Goal: Navigation & Orientation: Find specific page/section

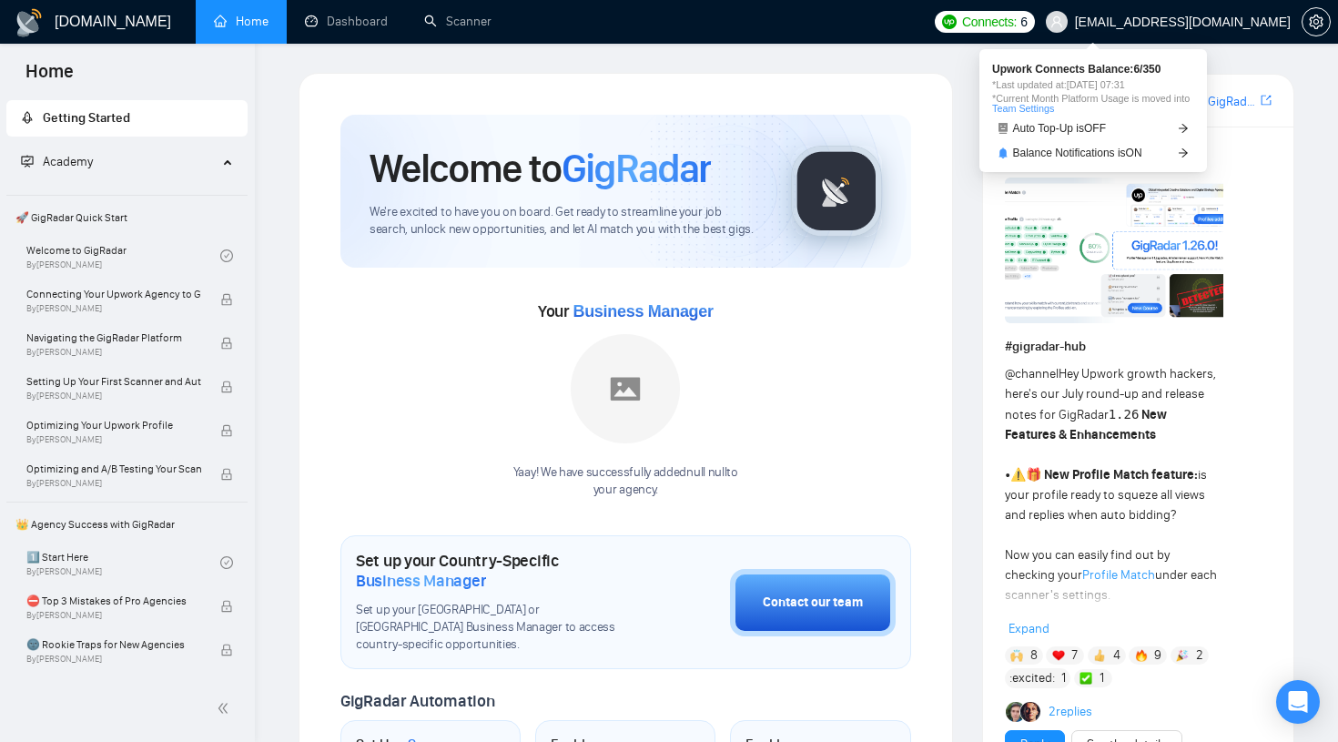
click at [1017, 19] on span "Connects:" at bounding box center [989, 22] width 55 height 20
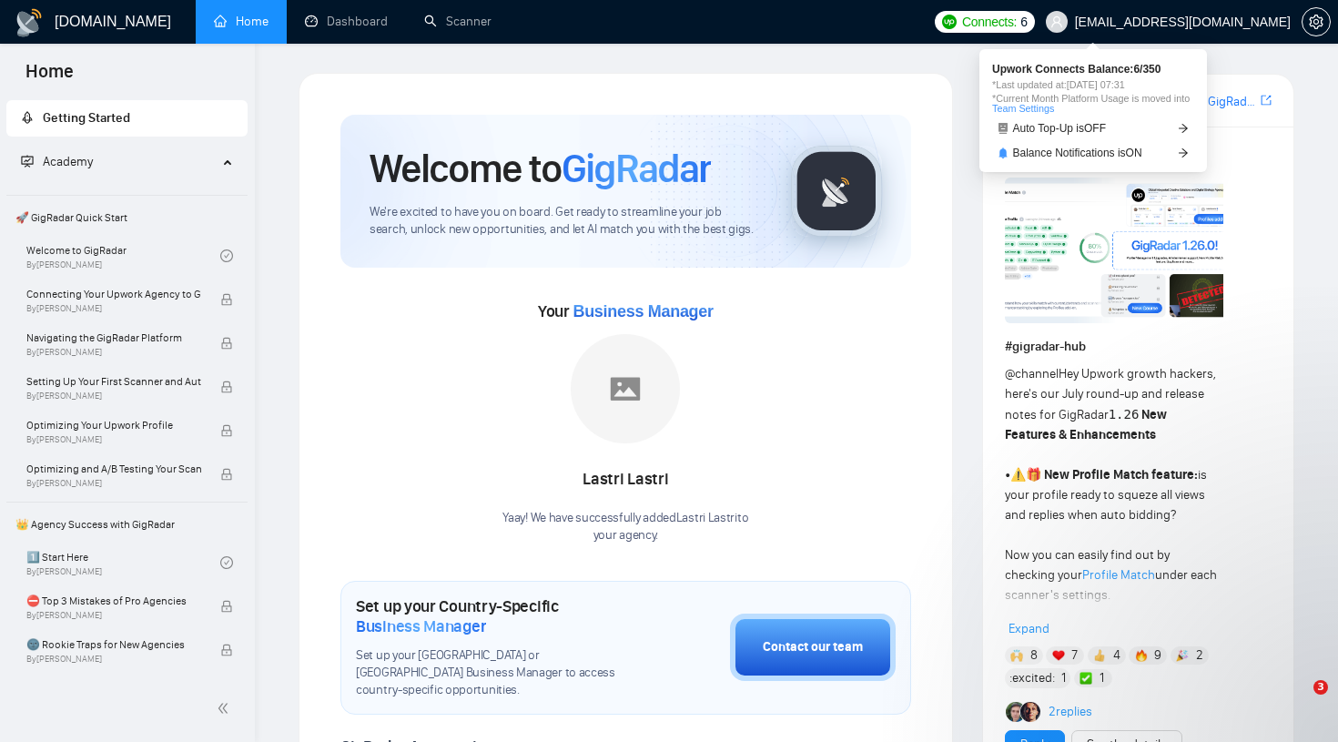
click at [1054, 108] on link "Team Settings" at bounding box center [1023, 108] width 62 height 11
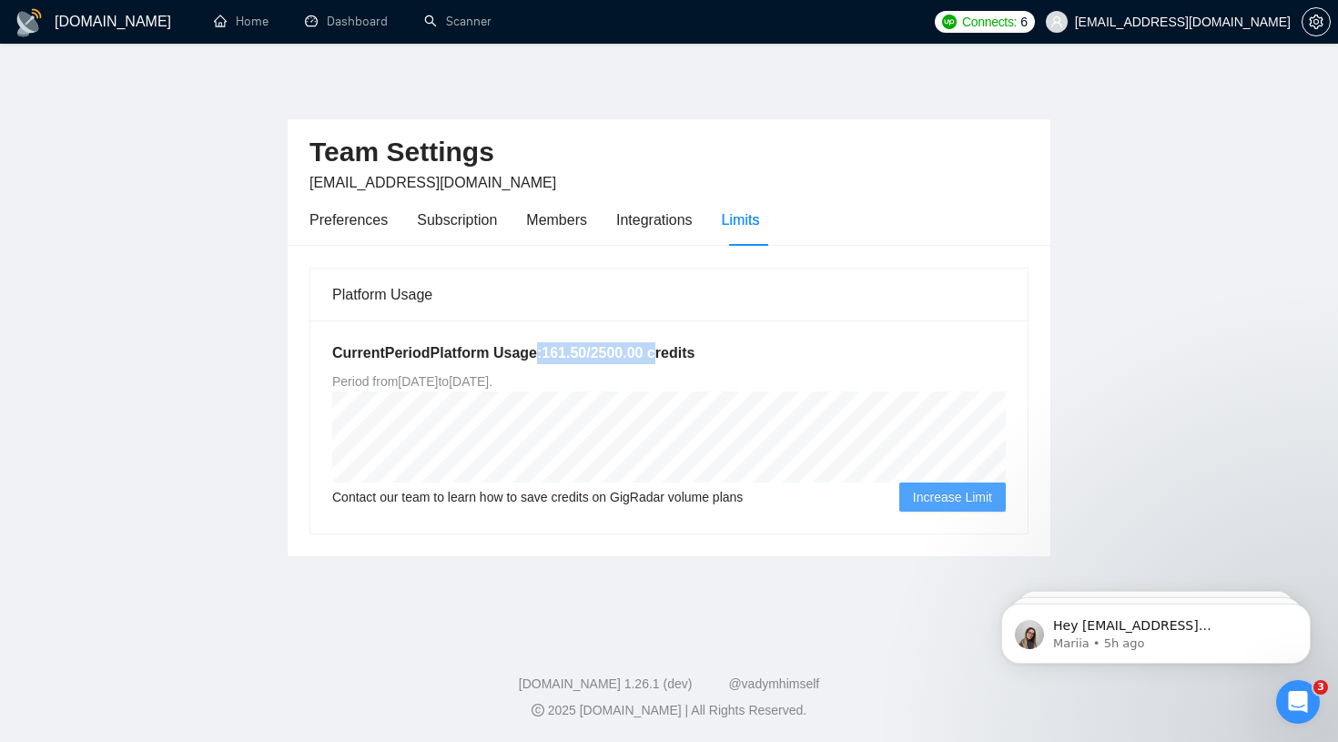
drag, startPoint x: 536, startPoint y: 348, endPoint x: 676, endPoint y: 347, distance: 140.2
click at [677, 347] on h5 "Current Period Platform Usage: 161.50 / 2500.00 credits" at bounding box center [669, 353] width 674 height 22
click at [735, 351] on h5 "Current Period Platform Usage: 161.50 / 2500.00 credits" at bounding box center [669, 353] width 674 height 22
drag, startPoint x: 743, startPoint y: 351, endPoint x: 380, endPoint y: 351, distance: 363.3
click at [380, 351] on h5 "Current Period Platform Usage: 161.50 / 2500.00 credits" at bounding box center [669, 353] width 674 height 22
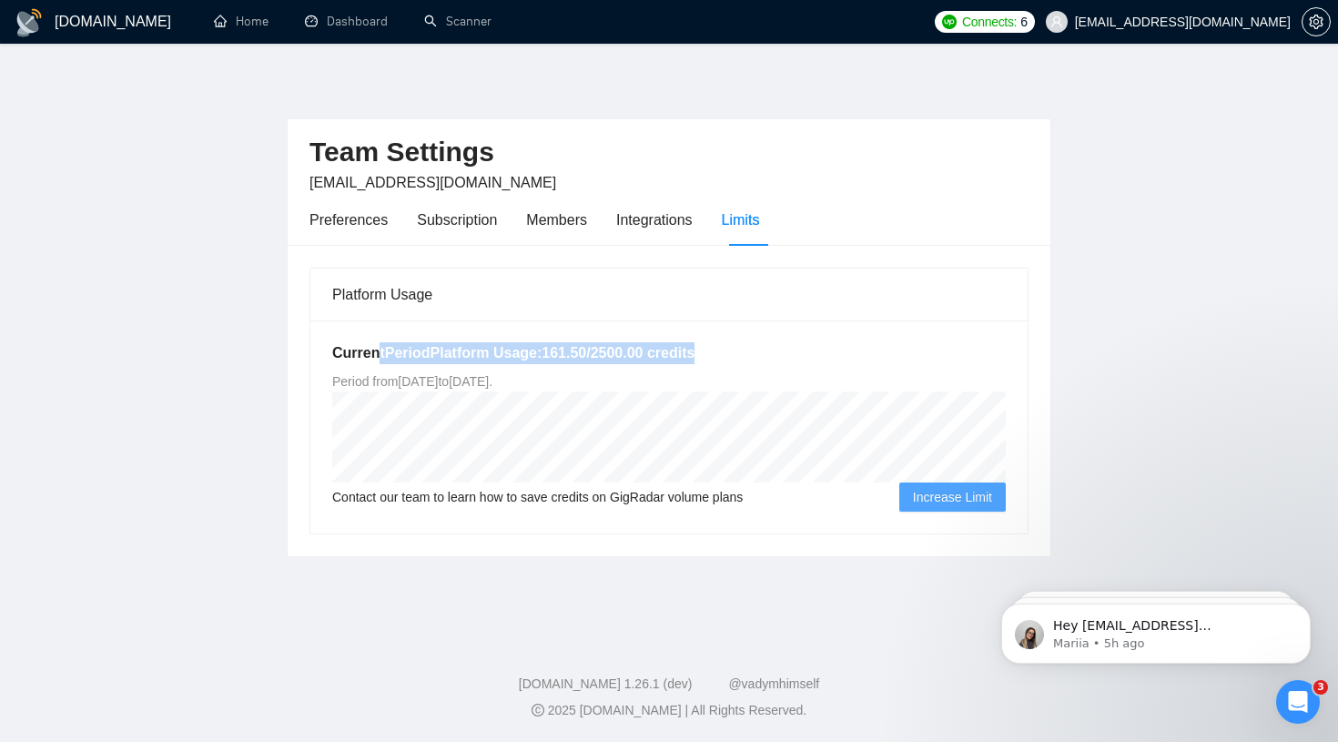
click at [380, 351] on h5 "Current Period Platform Usage: 161.50 / 2500.00 credits" at bounding box center [669, 353] width 674 height 22
click at [380, 228] on div "Preferences" at bounding box center [349, 219] width 78 height 23
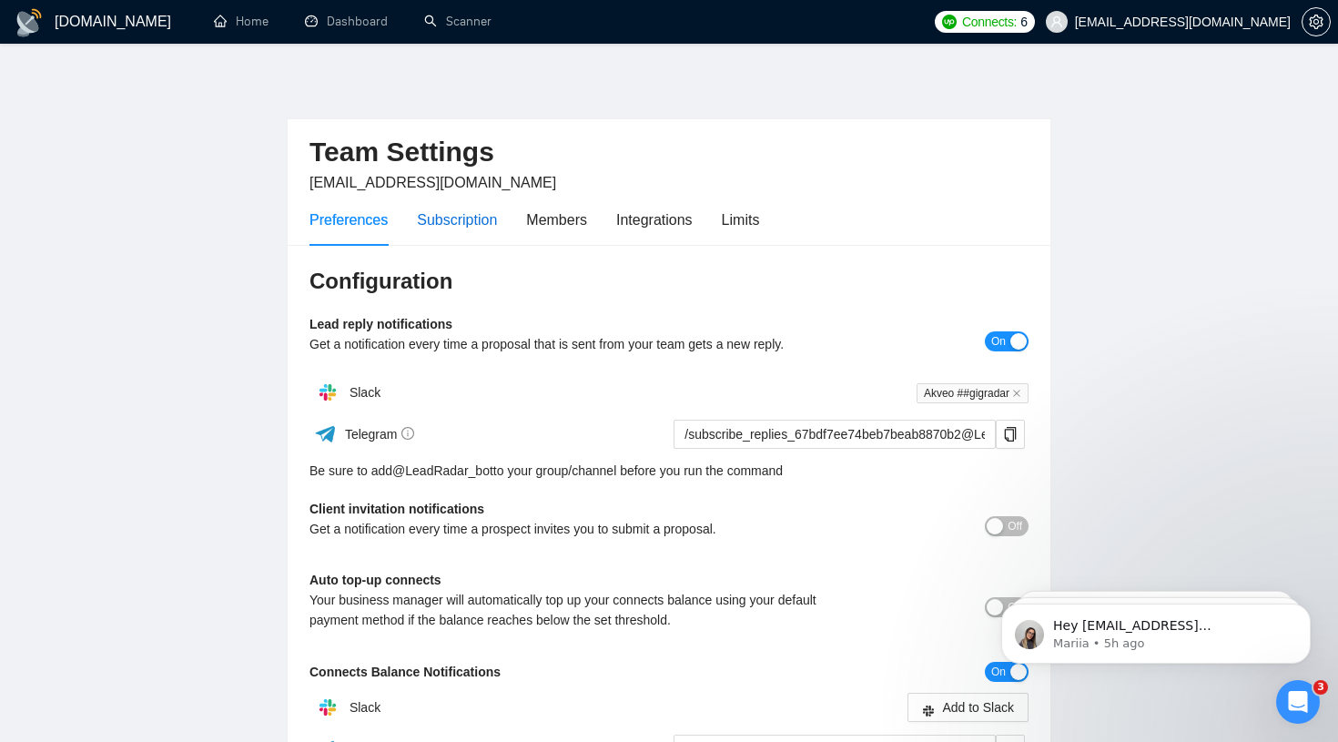
click at [455, 220] on div "Subscription" at bounding box center [457, 219] width 80 height 23
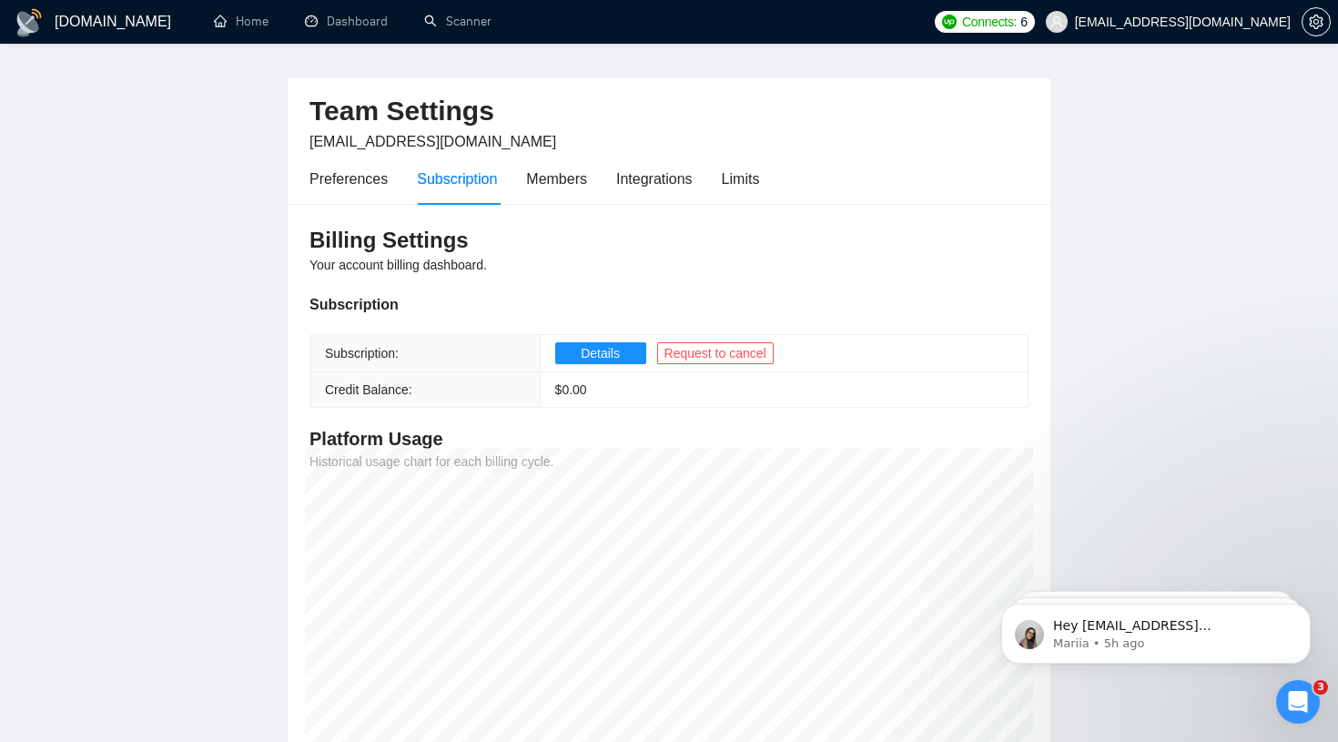
scroll to position [31, 0]
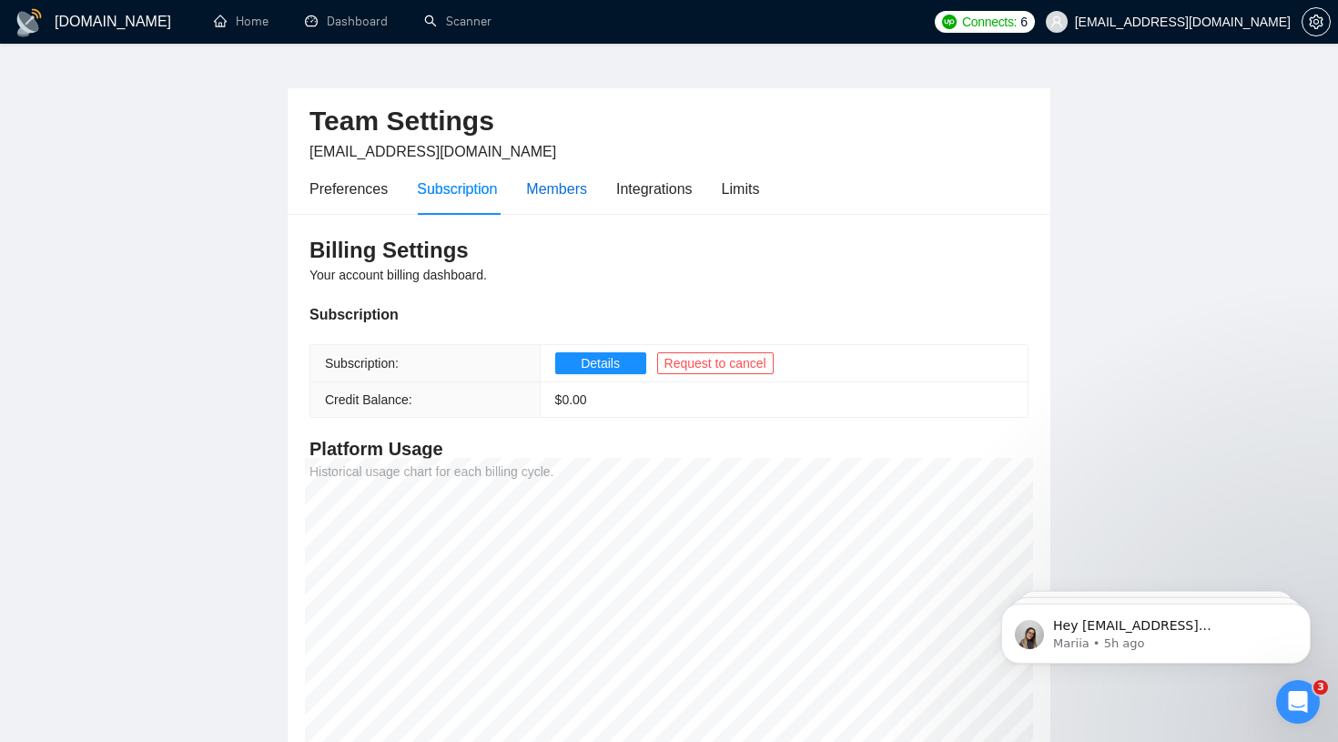
click at [562, 198] on div "Members" at bounding box center [556, 189] width 61 height 23
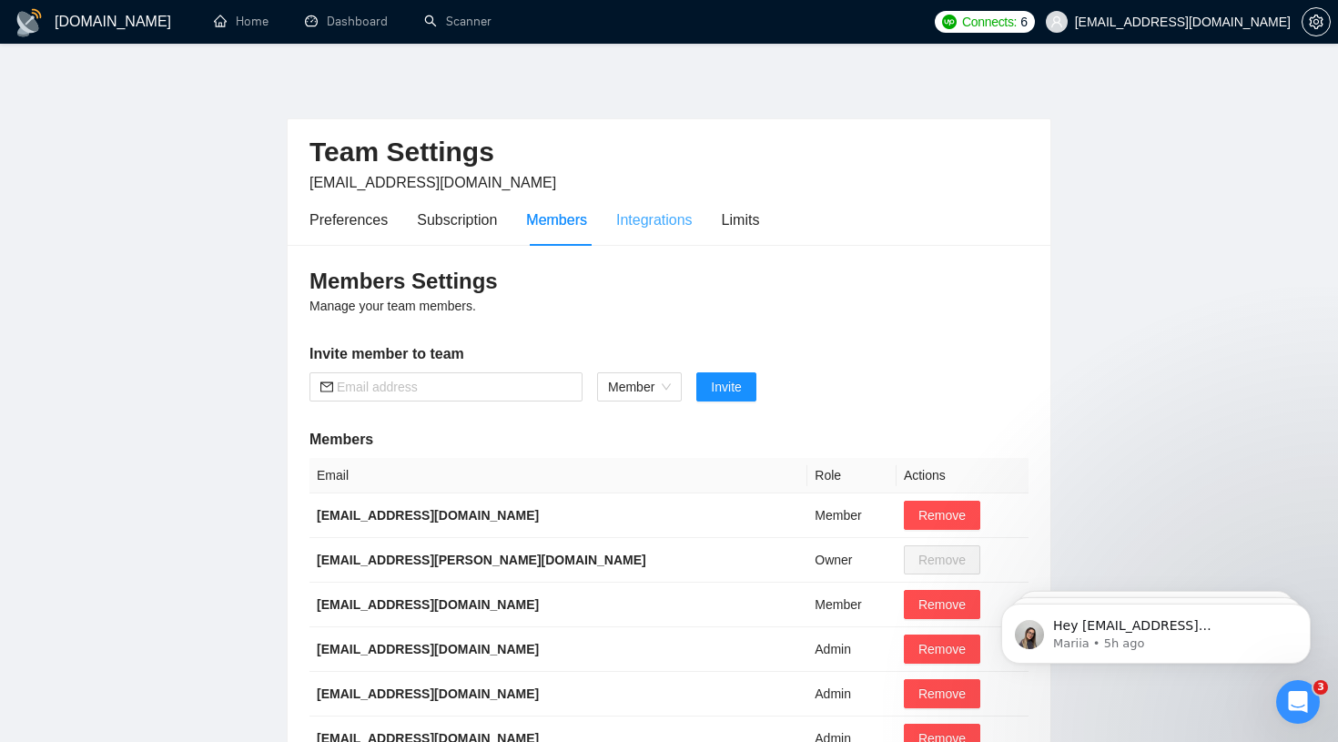
scroll to position [-2, 0]
click at [652, 218] on div "Integrations" at bounding box center [654, 219] width 76 height 23
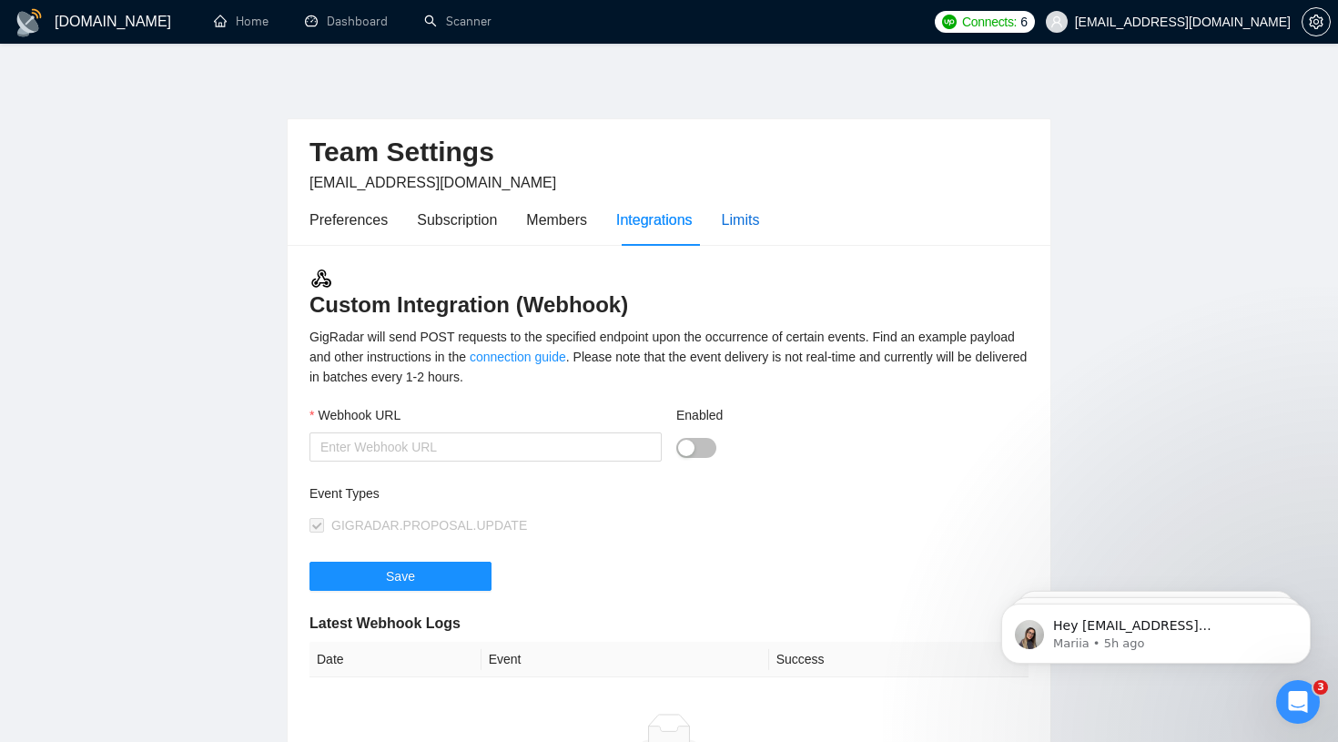
click at [734, 218] on div "Limits" at bounding box center [741, 219] width 38 height 23
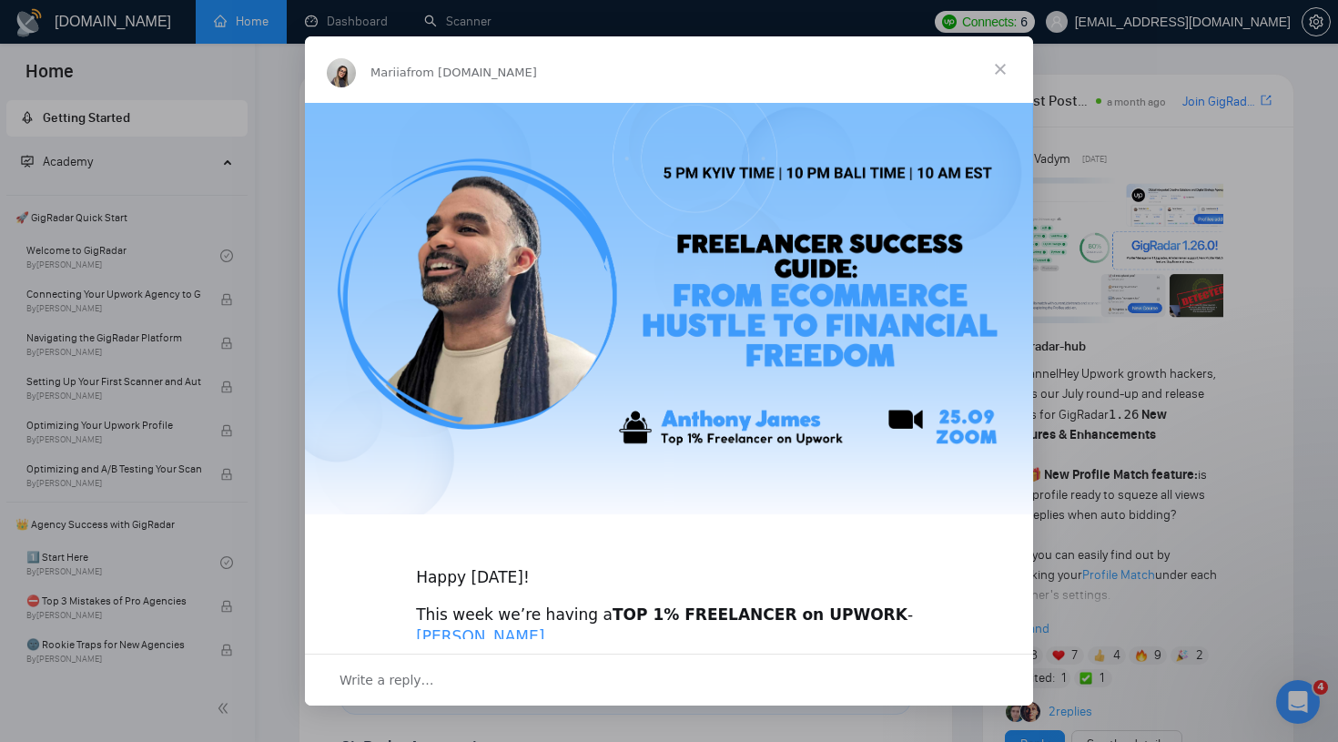
click at [1004, 66] on span "Close" at bounding box center [1001, 69] width 66 height 66
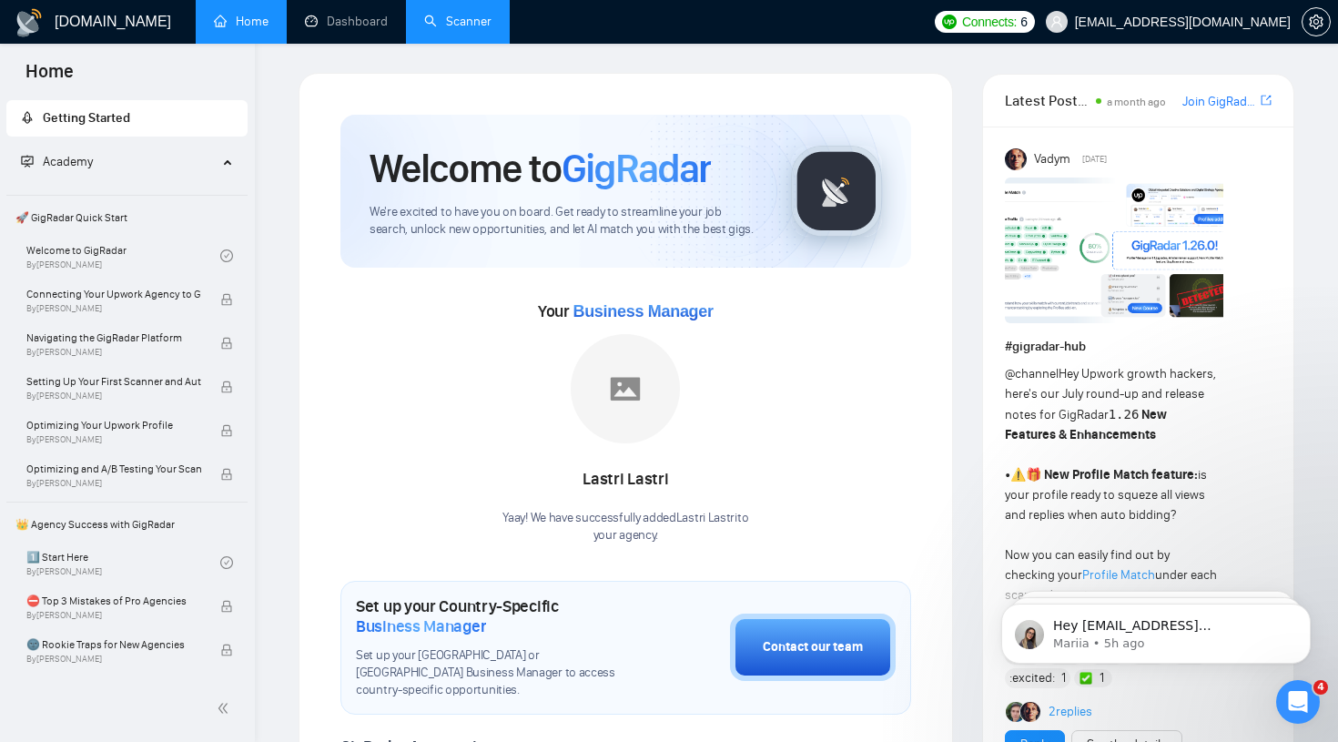
click at [470, 14] on link "Scanner" at bounding box center [457, 21] width 67 height 15
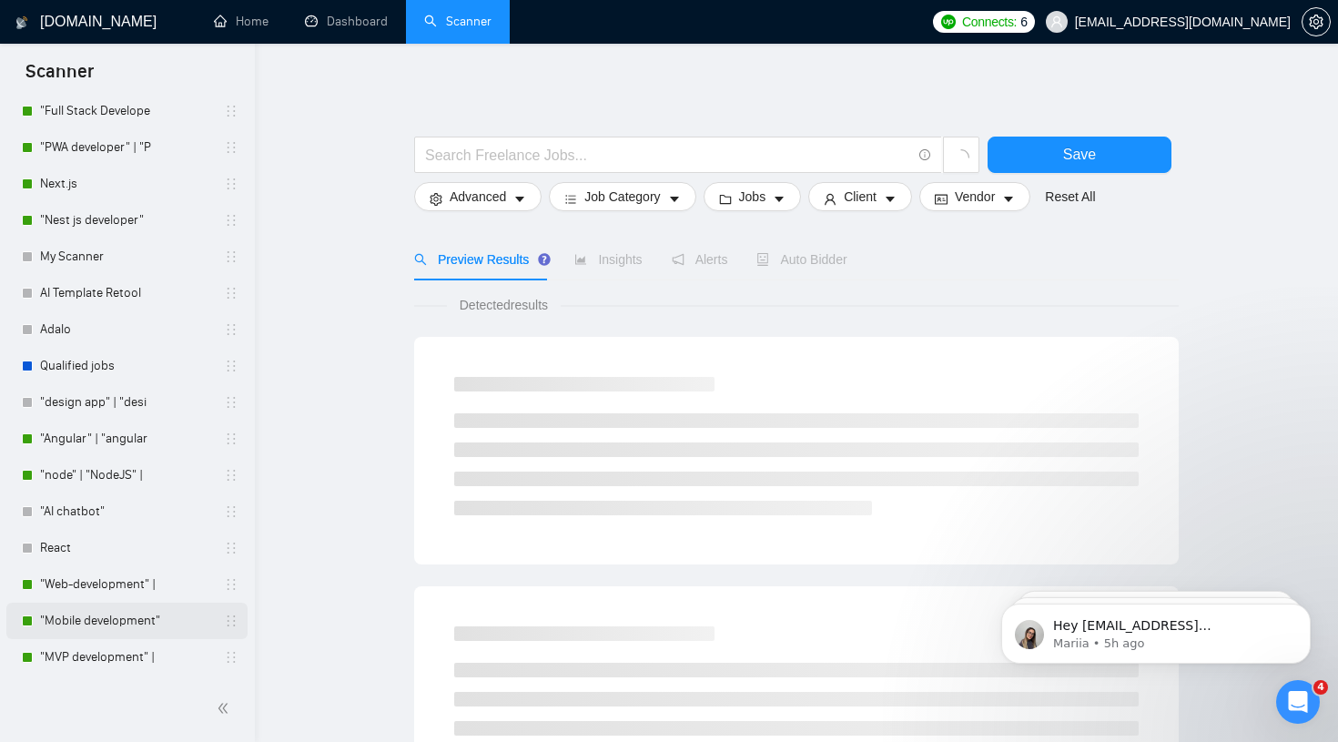
scroll to position [567, 0]
